Goal: Task Accomplishment & Management: Complete application form

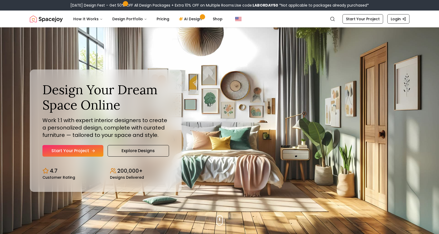
click at [74, 151] on link "Start Your Project" at bounding box center [72, 151] width 61 height 12
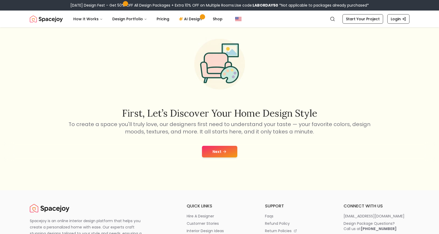
scroll to position [53, 0]
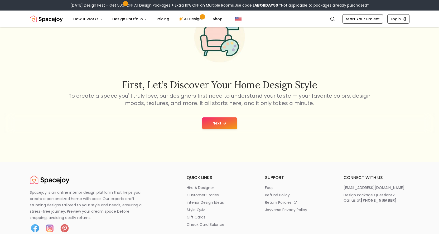
click at [222, 124] on icon at bounding box center [224, 123] width 4 height 4
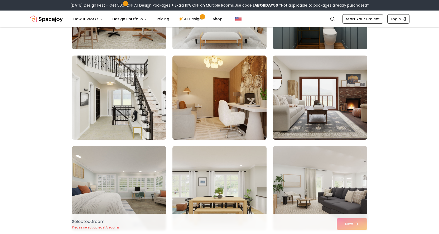
scroll to position [316, 0]
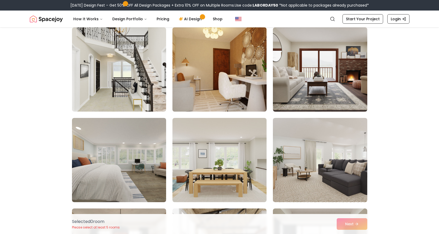
click at [218, 60] on img at bounding box center [219, 69] width 99 height 89
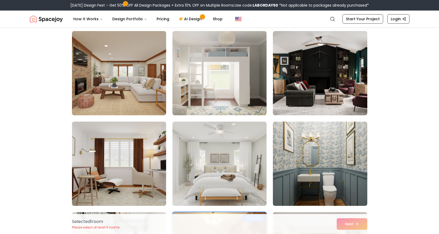
scroll to position [53, 0]
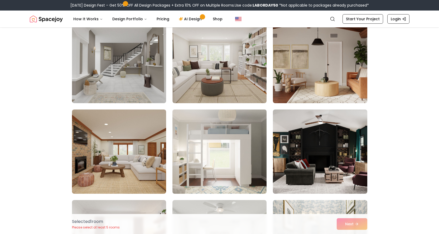
click at [230, 147] on img at bounding box center [219, 151] width 99 height 89
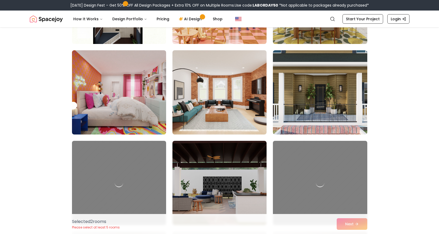
scroll to position [843, 0]
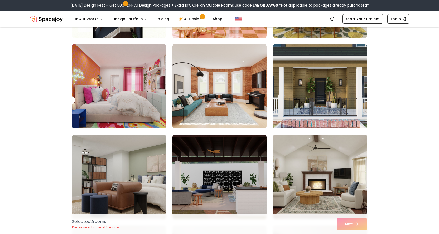
click at [144, 73] on img at bounding box center [119, 86] width 99 height 89
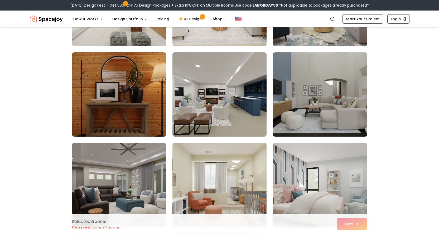
scroll to position [1185, 0]
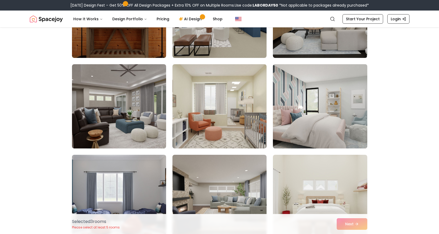
drag, startPoint x: 320, startPoint y: 115, endPoint x: 345, endPoint y: 104, distance: 27.3
click at [320, 115] on img at bounding box center [319, 106] width 99 height 89
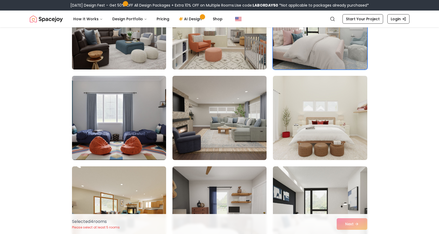
scroll to position [1370, 0]
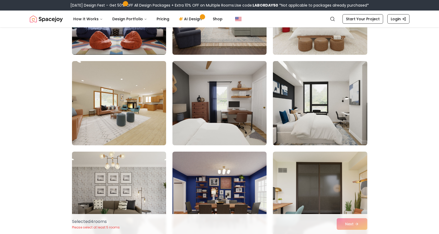
click at [334, 109] on img at bounding box center [319, 103] width 99 height 89
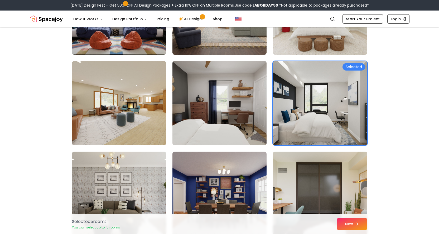
click at [210, 109] on img at bounding box center [219, 103] width 99 height 89
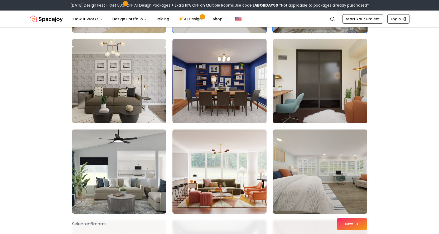
scroll to position [1554, 0]
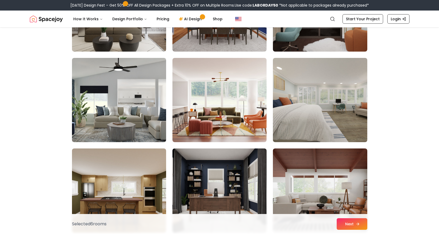
click at [354, 224] on button "Next" at bounding box center [351, 224] width 31 height 12
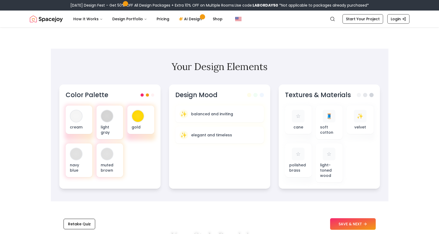
scroll to position [158, 0]
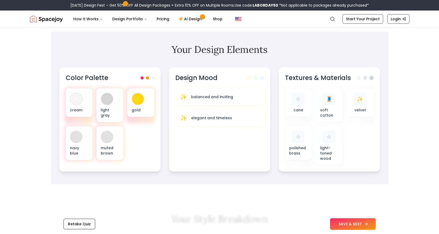
click at [351, 223] on button "SAVE & NEXT" at bounding box center [353, 224] width 46 height 12
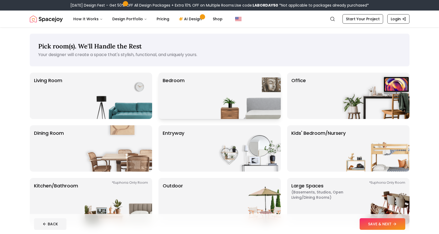
click at [247, 99] on img at bounding box center [246, 96] width 67 height 46
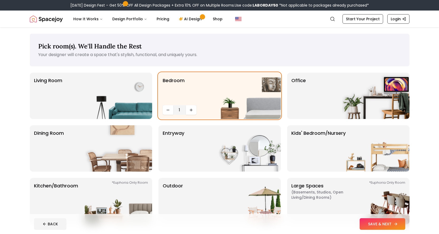
click at [376, 224] on button "SAVE & NEXT" at bounding box center [382, 224] width 46 height 12
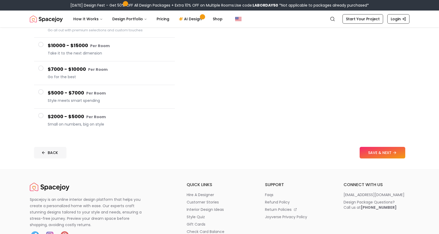
scroll to position [79, 0]
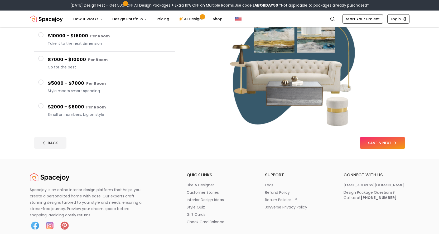
click at [45, 104] on button "$2000 - $5000 Per Room Small on numbers, big on style" at bounding box center [104, 110] width 141 height 23
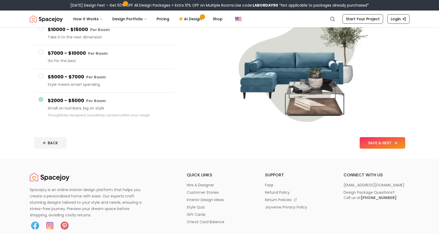
click at [365, 142] on button "SAVE & NEXT" at bounding box center [382, 143] width 46 height 12
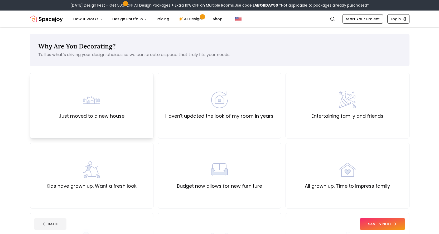
click at [93, 109] on div "Just moved to a new house" at bounding box center [92, 105] width 66 height 28
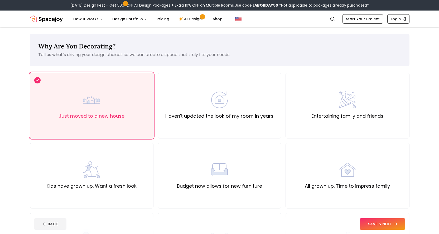
click at [381, 226] on button "SAVE & NEXT" at bounding box center [382, 224] width 46 height 12
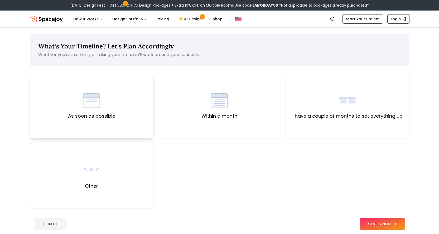
click at [99, 92] on img at bounding box center [91, 99] width 17 height 17
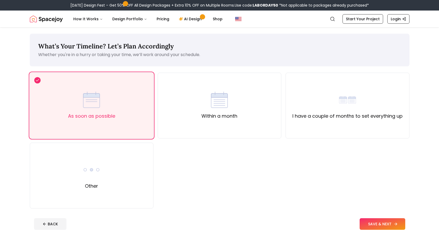
click at [366, 222] on button "SAVE & NEXT" at bounding box center [382, 224] width 46 height 12
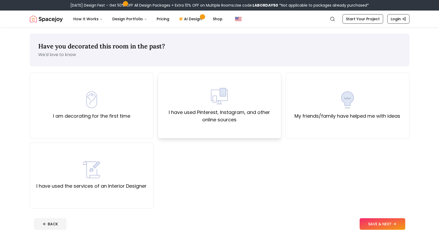
click at [232, 88] on div "I have used Pinterest, Instagram, and other online sources" at bounding box center [219, 106] width 115 height 36
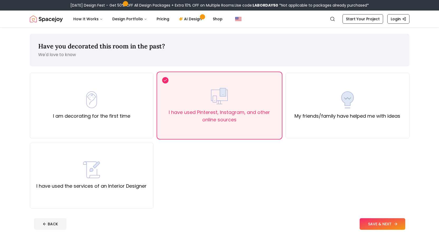
click at [376, 219] on button "SAVE & NEXT" at bounding box center [382, 224] width 46 height 12
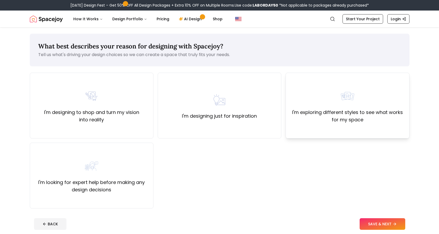
click at [349, 112] on label "I'm exploring different styles to see what works for my space" at bounding box center [347, 116] width 115 height 15
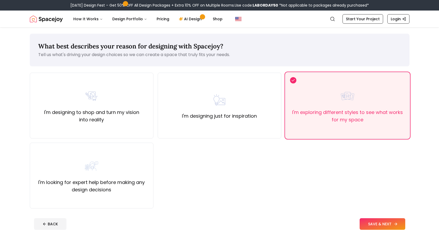
click at [383, 224] on button "SAVE & NEXT" at bounding box center [382, 224] width 46 height 12
